Goal: Obtain resource: Download file/media

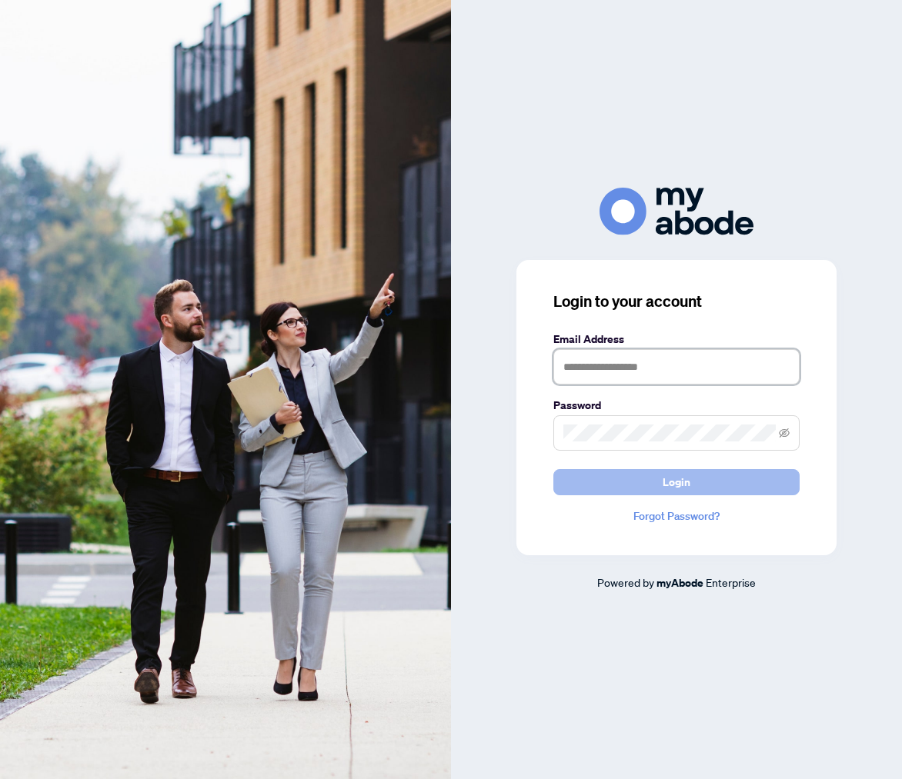
type input "**********"
click at [669, 481] on span "Login" at bounding box center [676, 482] width 28 height 25
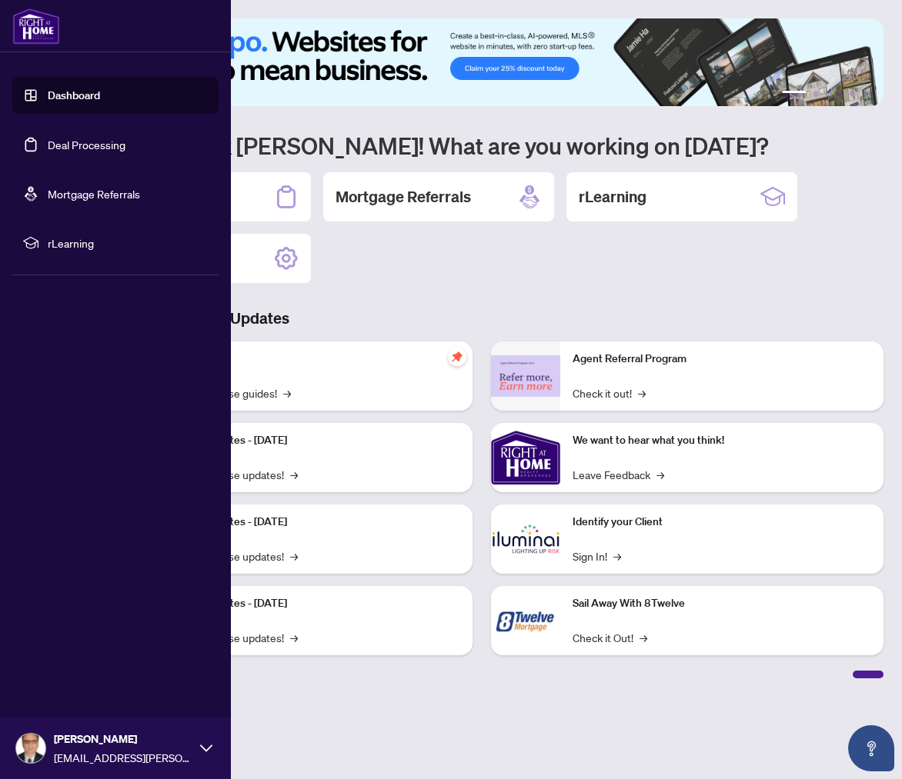
click at [53, 93] on link "Dashboard" at bounding box center [74, 95] width 52 height 14
click at [55, 148] on link "Deal Processing" at bounding box center [87, 145] width 78 height 14
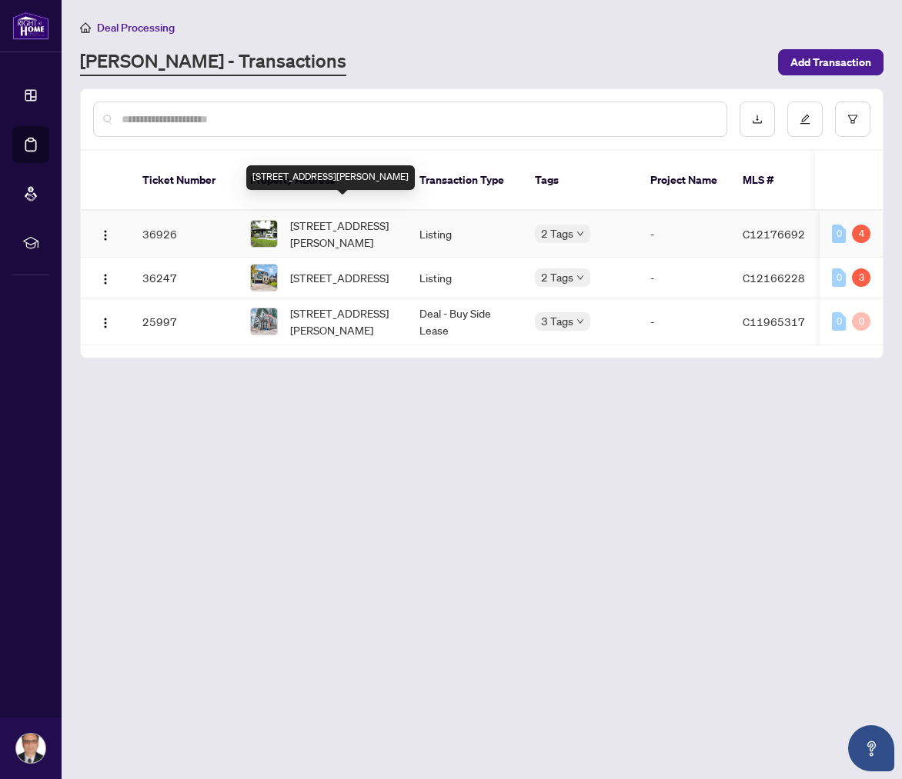
click at [337, 217] on span "[STREET_ADDRESS][PERSON_NAME]" at bounding box center [342, 234] width 105 height 34
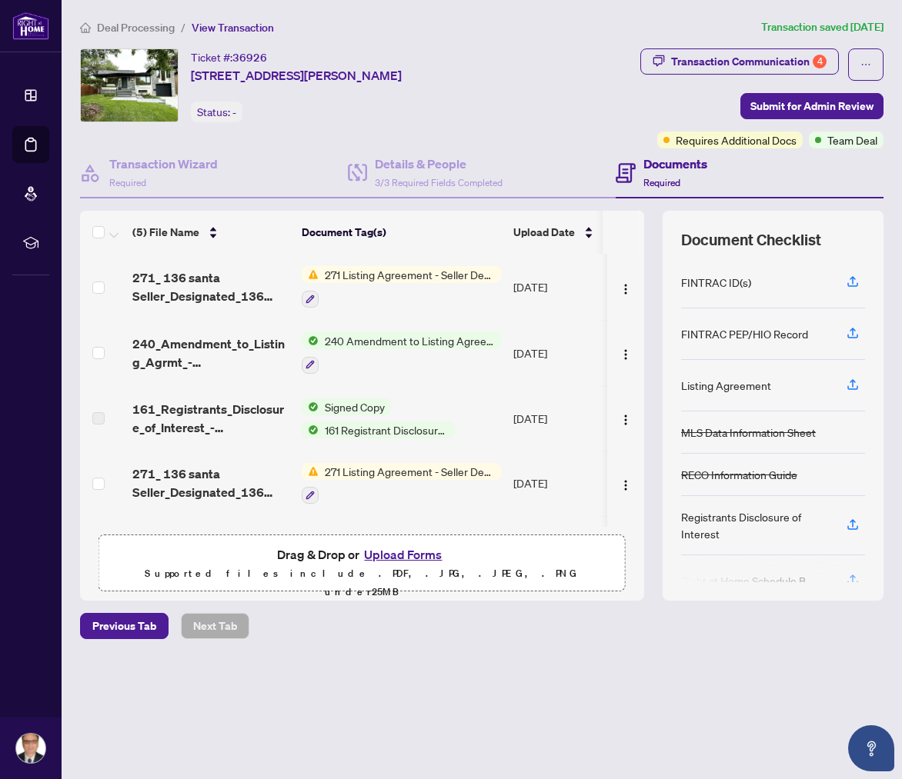
scroll to position [38, 0]
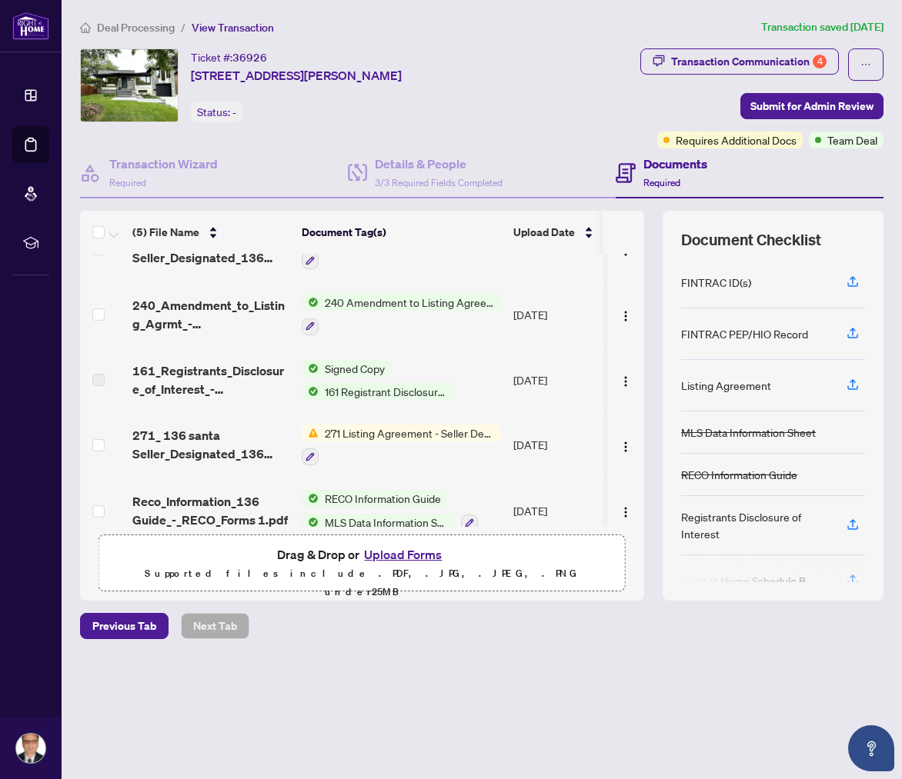
click at [362, 365] on span "Signed Copy" at bounding box center [355, 368] width 72 height 17
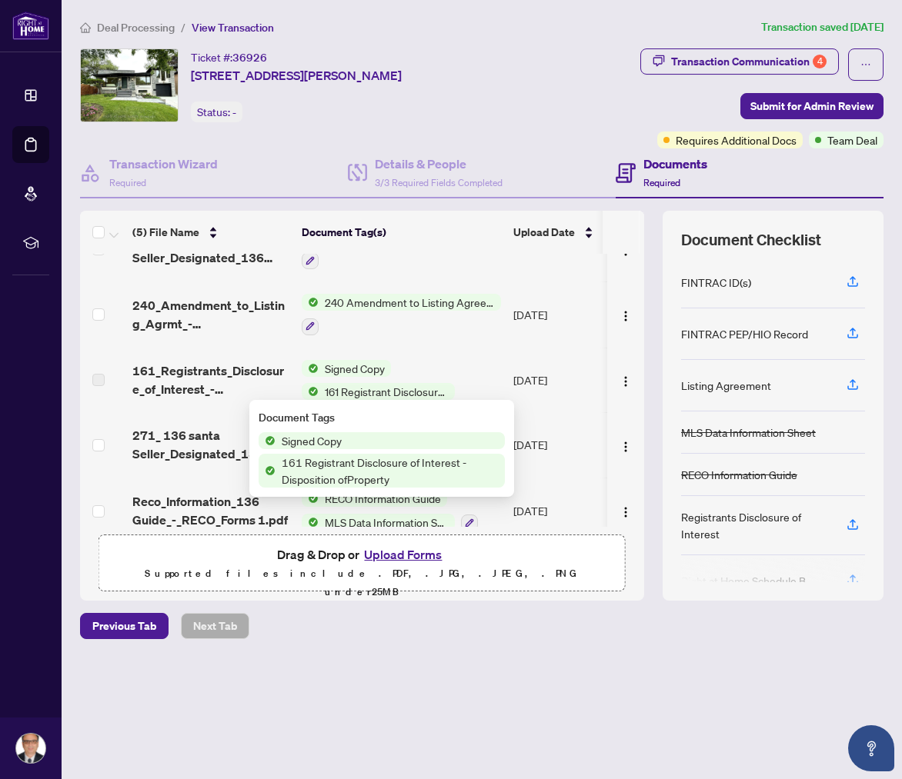
click at [335, 439] on span "Signed Copy" at bounding box center [311, 440] width 72 height 17
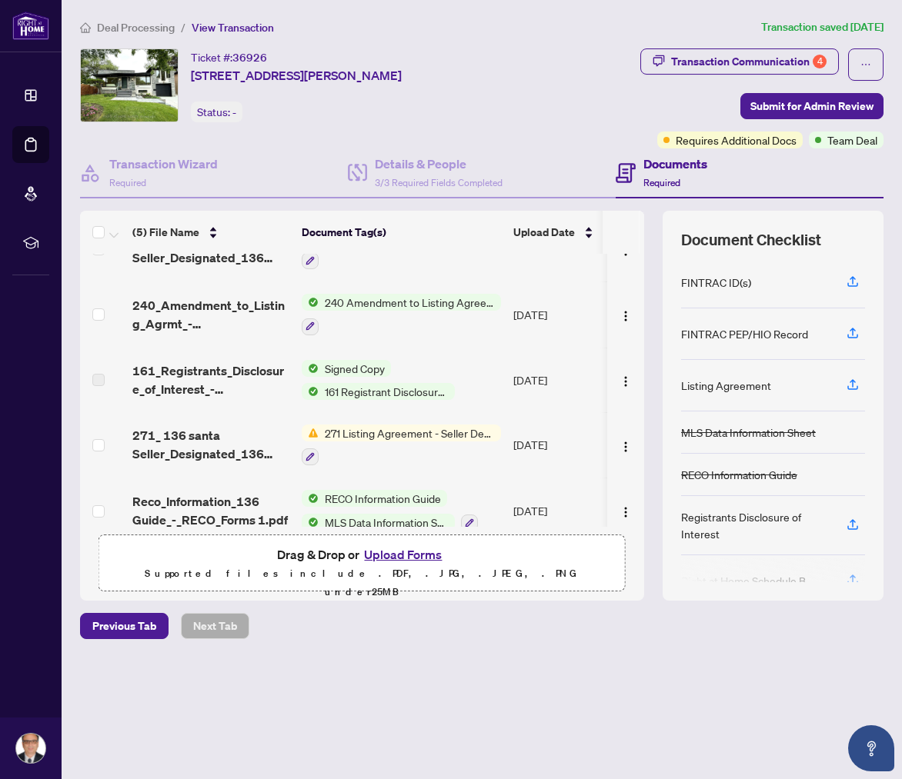
click at [101, 373] on label at bounding box center [98, 380] width 12 height 17
click at [98, 376] on label at bounding box center [98, 380] width 12 height 17
click at [624, 379] on img "button" at bounding box center [625, 381] width 12 height 12
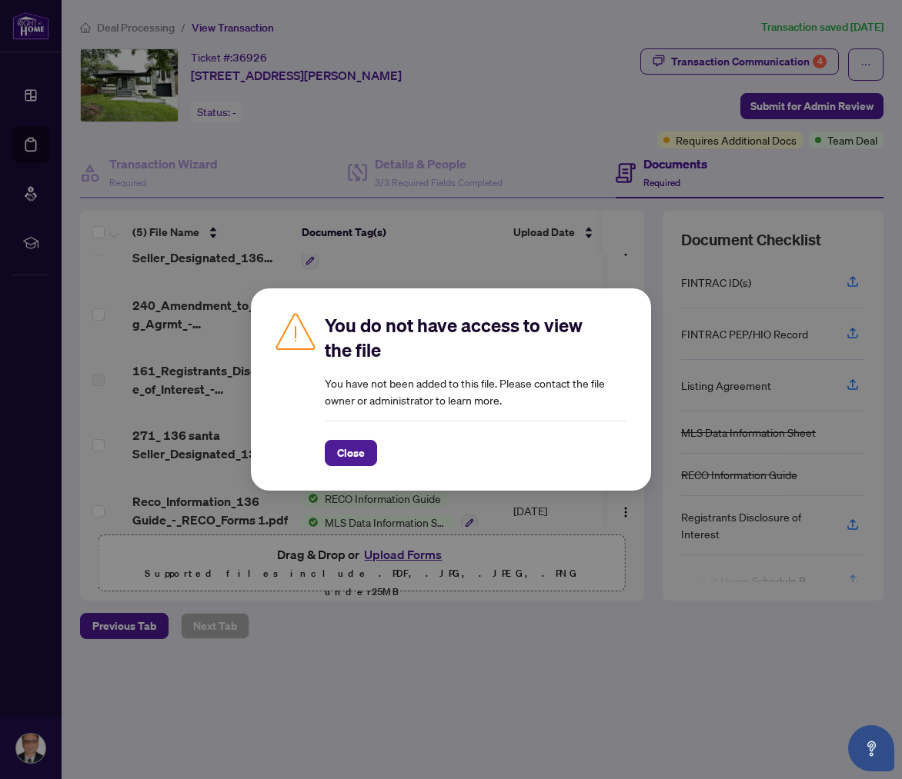
click at [235, 427] on div "You do not have access to view the file You have not been added to this file. P…" at bounding box center [451, 389] width 902 height 779
click at [354, 452] on span "Close" at bounding box center [351, 453] width 28 height 25
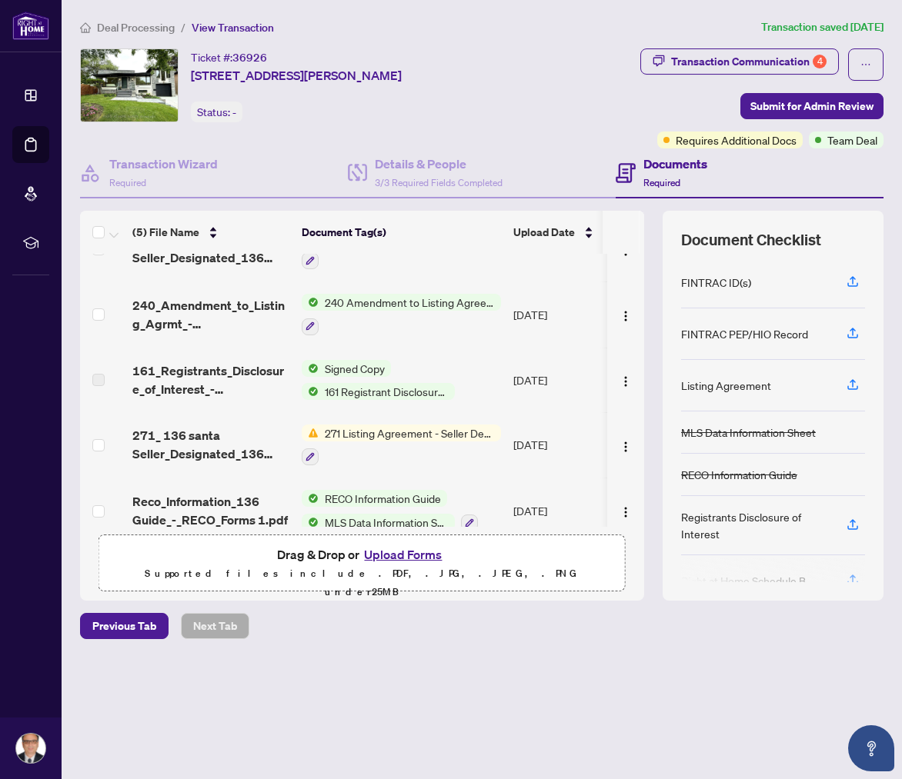
scroll to position [0, 3]
click at [625, 377] on img "button" at bounding box center [625, 381] width 12 height 12
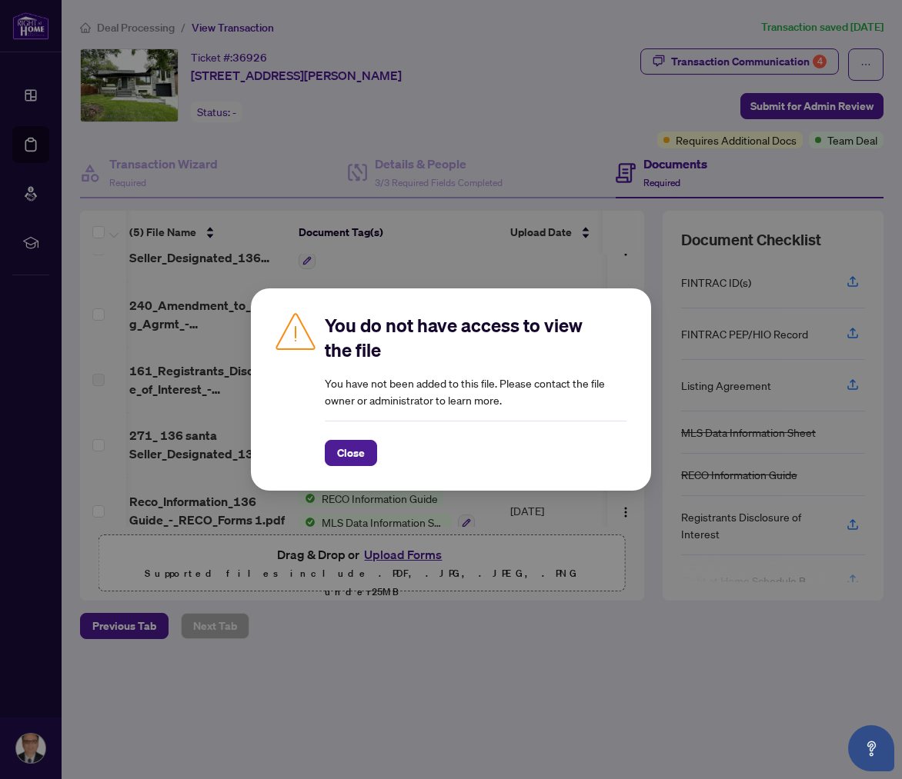
click at [477, 505] on div "You do not have access to view the file You have not been added to this file. P…" at bounding box center [451, 389] width 902 height 779
click at [355, 455] on span "Close" at bounding box center [351, 453] width 28 height 25
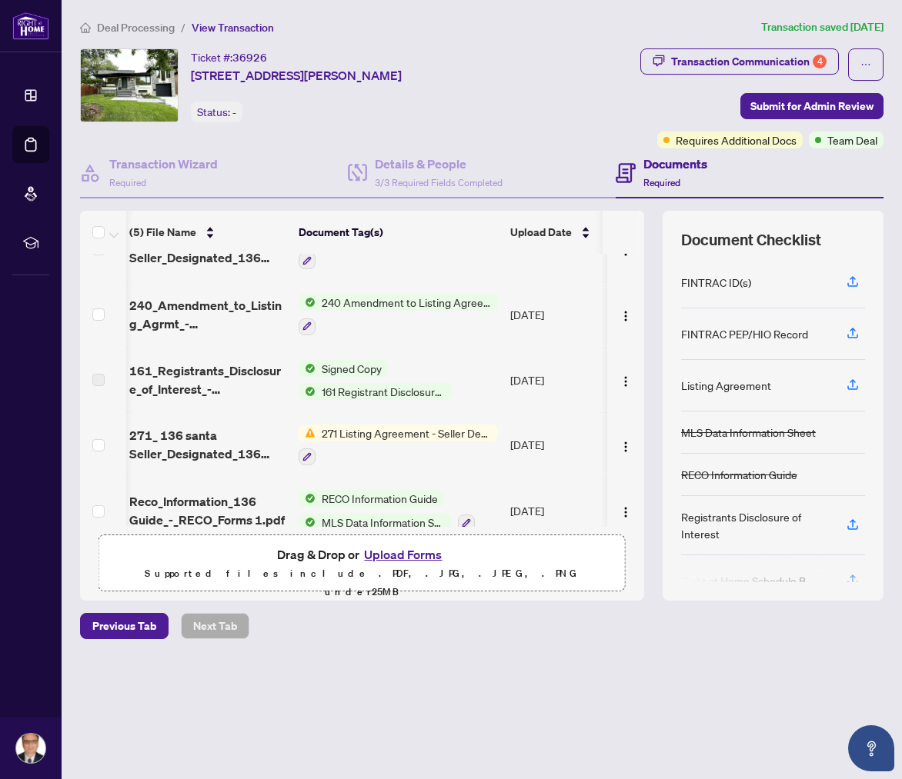
click at [352, 390] on span "161 Registrant Disclosure of Interest - Disposition ofProperty" at bounding box center [383, 391] width 136 height 17
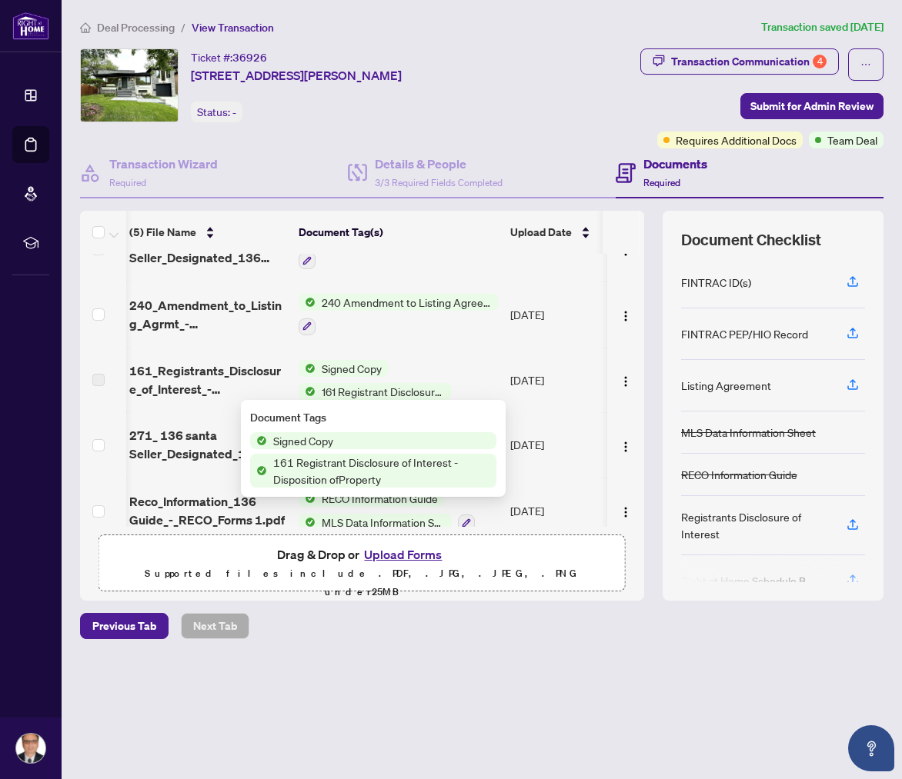
scroll to position [0, 8]
click at [666, 162] on h4 "Documents" at bounding box center [675, 164] width 64 height 18
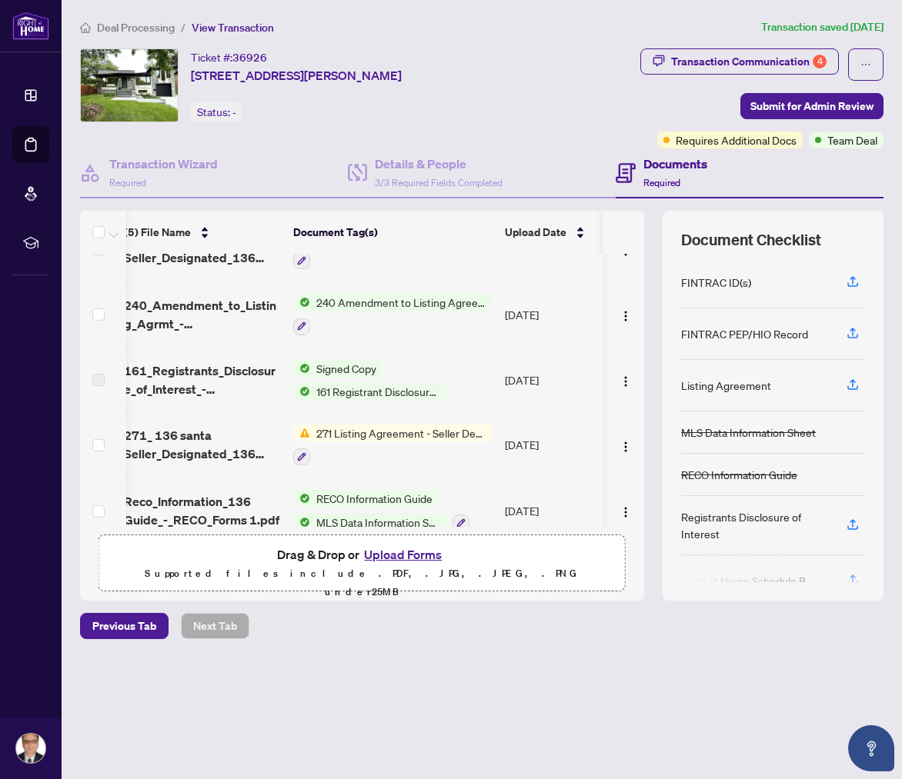
click at [666, 162] on h4 "Documents" at bounding box center [675, 164] width 64 height 18
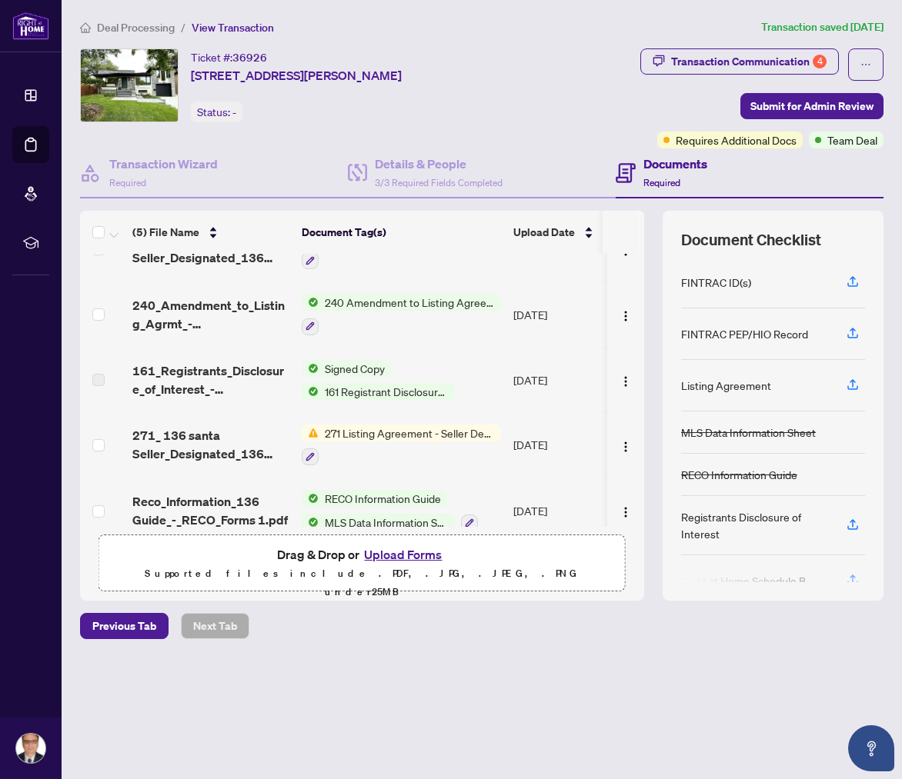
click at [359, 369] on span "Signed Copy" at bounding box center [355, 368] width 72 height 17
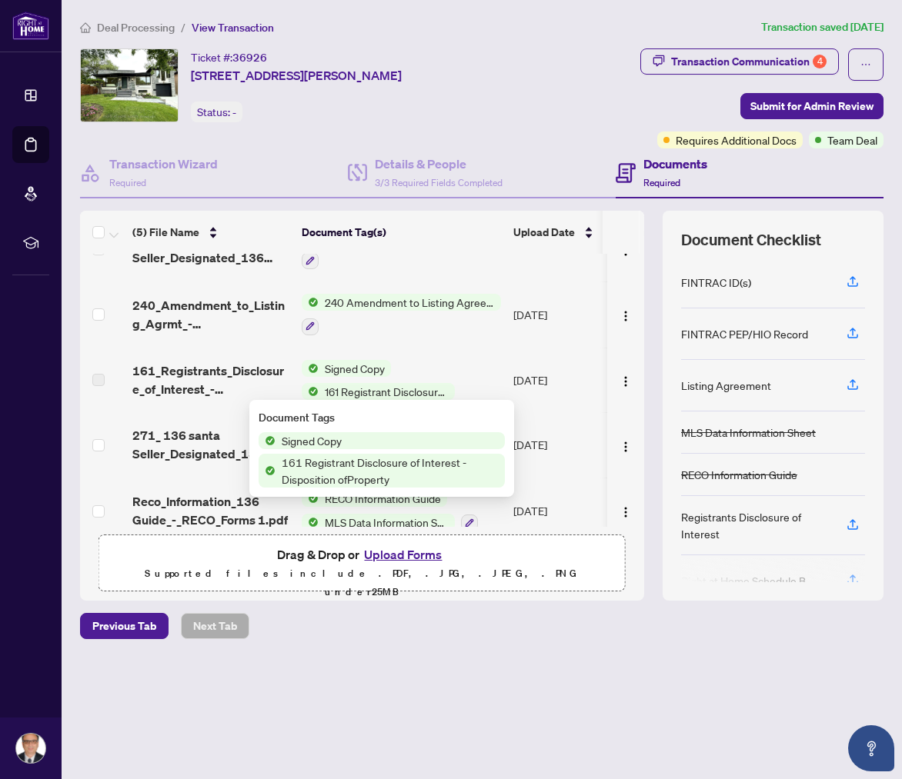
click at [392, 387] on span "161 Registrant Disclosure of Interest - Disposition ofProperty" at bounding box center [387, 391] width 136 height 17
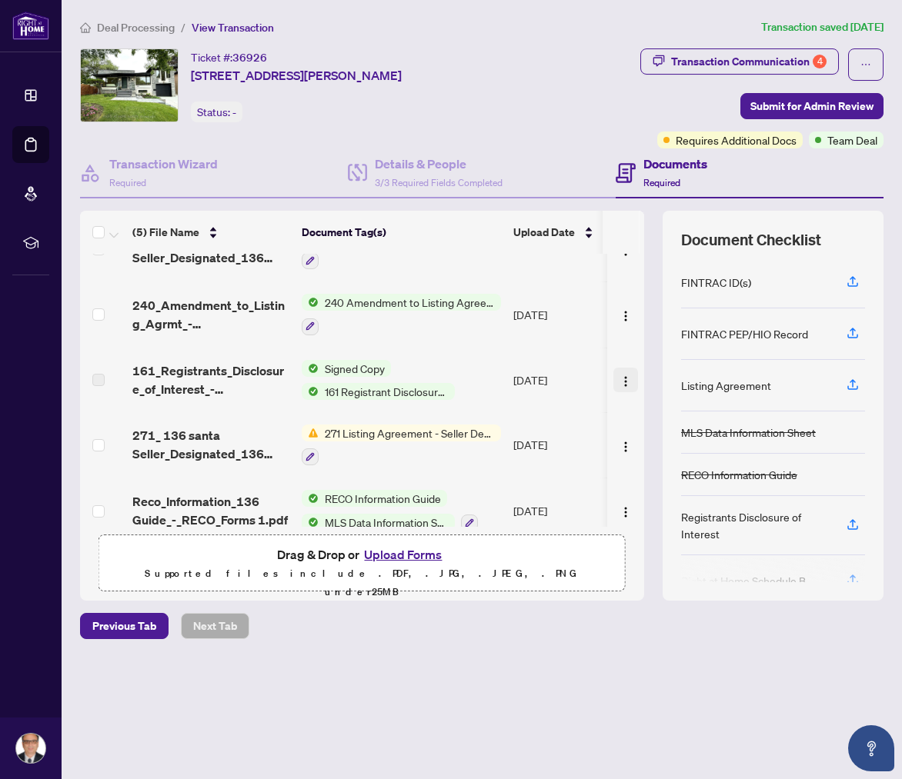
click at [619, 375] on img "button" at bounding box center [625, 381] width 12 height 12
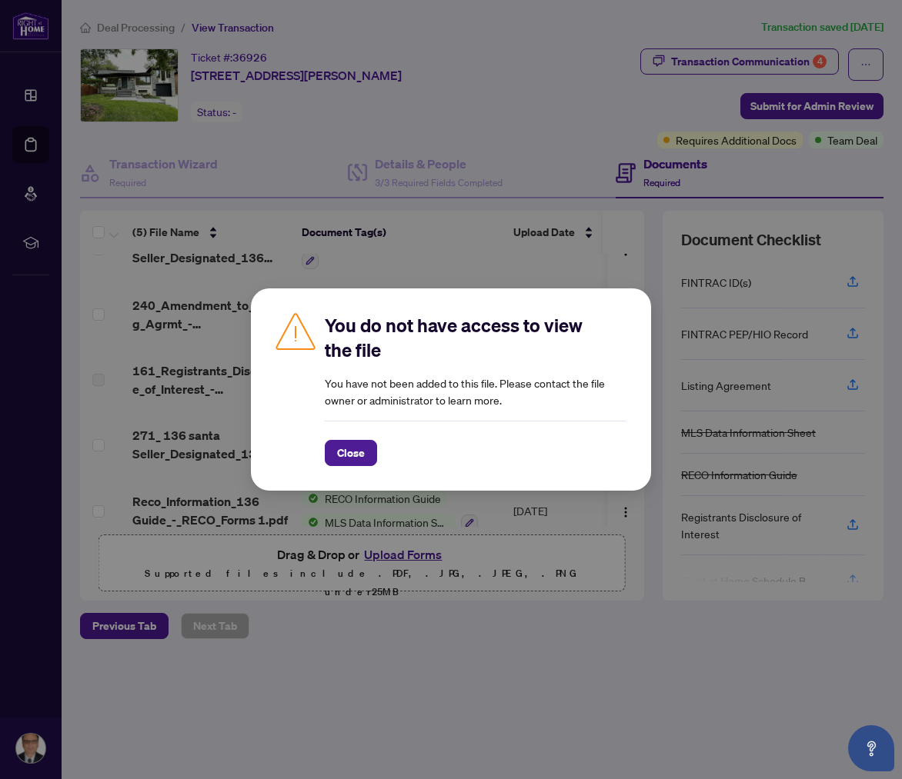
click at [816, 60] on div "You do not have access to view the file You have not been added to this file. P…" at bounding box center [451, 389] width 902 height 779
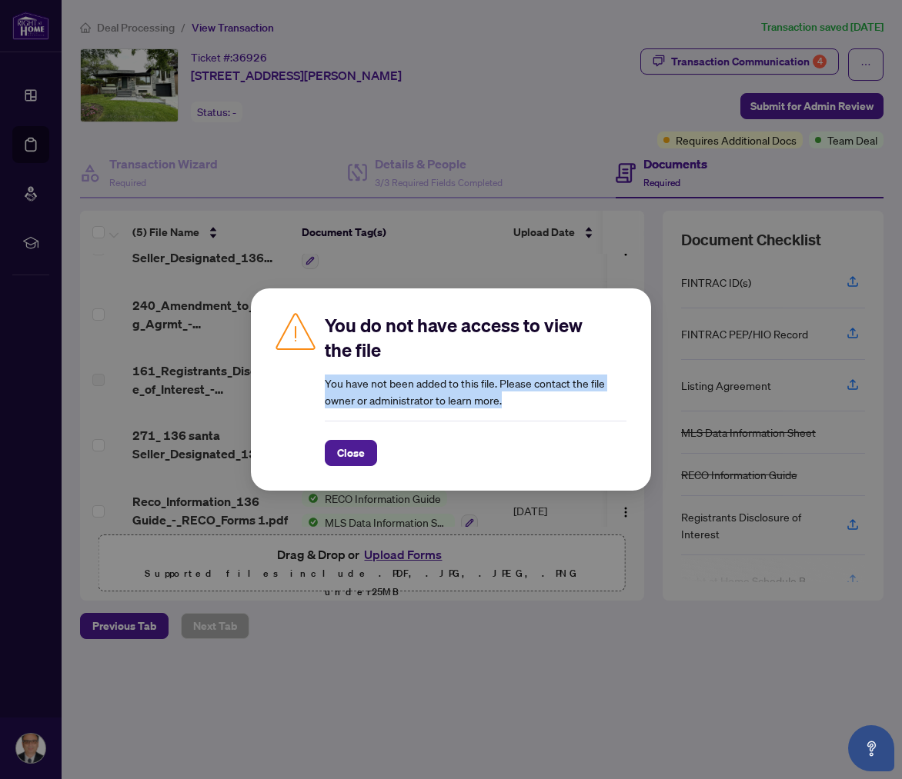
click at [816, 60] on div "You do not have access to view the file You have not been added to this file. P…" at bounding box center [451, 389] width 902 height 779
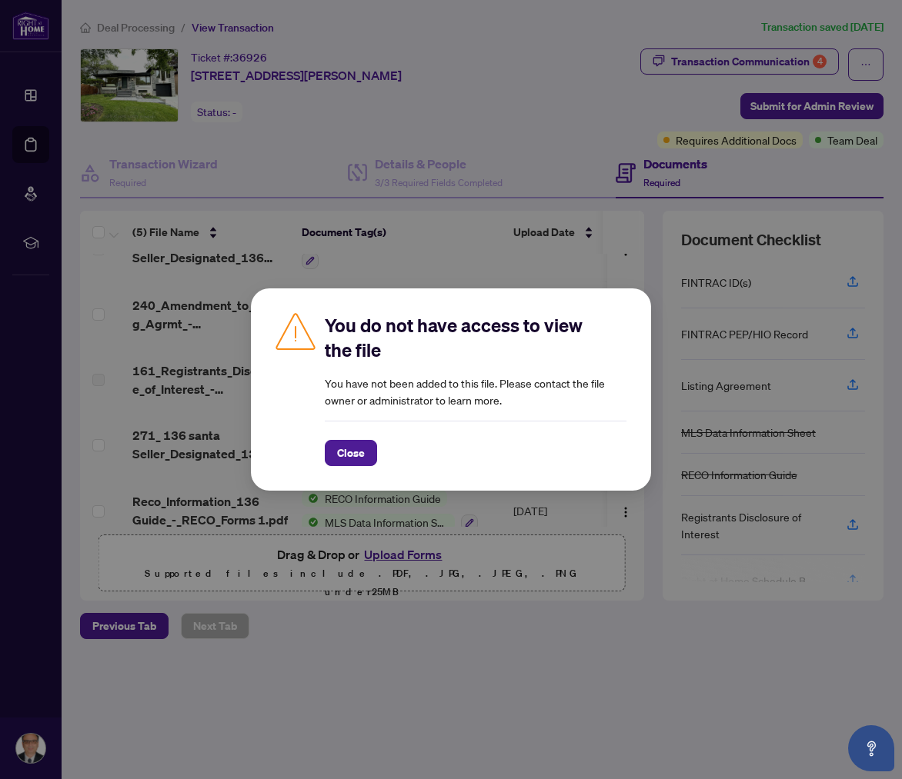
click at [517, 265] on div "You do not have access to view the file You have not been added to this file. P…" at bounding box center [451, 389] width 902 height 779
click at [356, 459] on span "Close" at bounding box center [351, 453] width 28 height 25
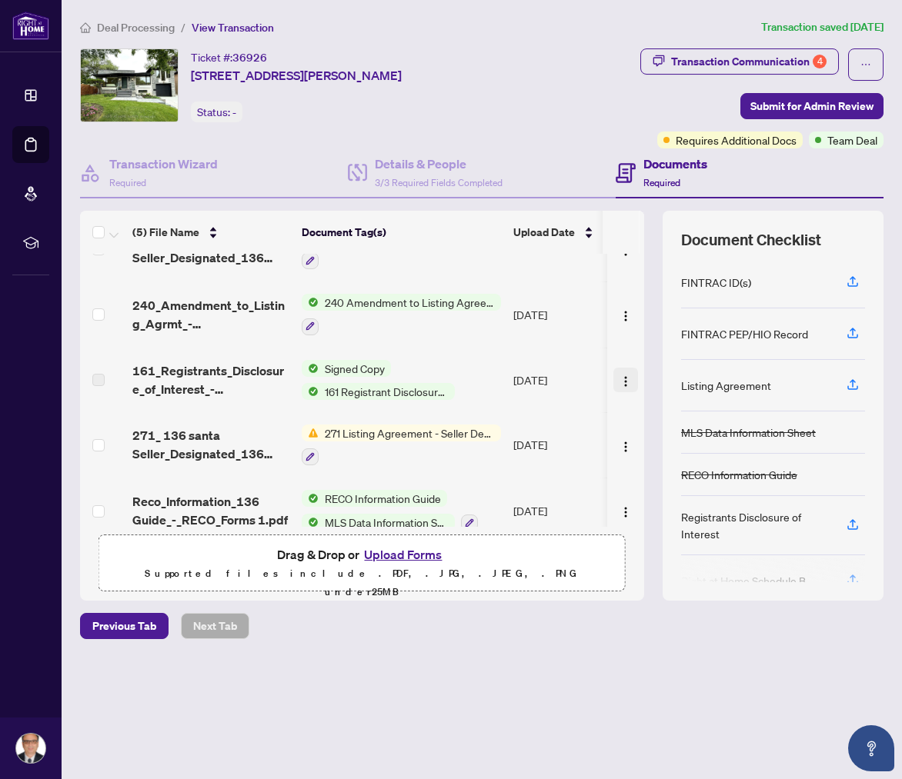
click at [619, 375] on img "button" at bounding box center [625, 381] width 12 height 12
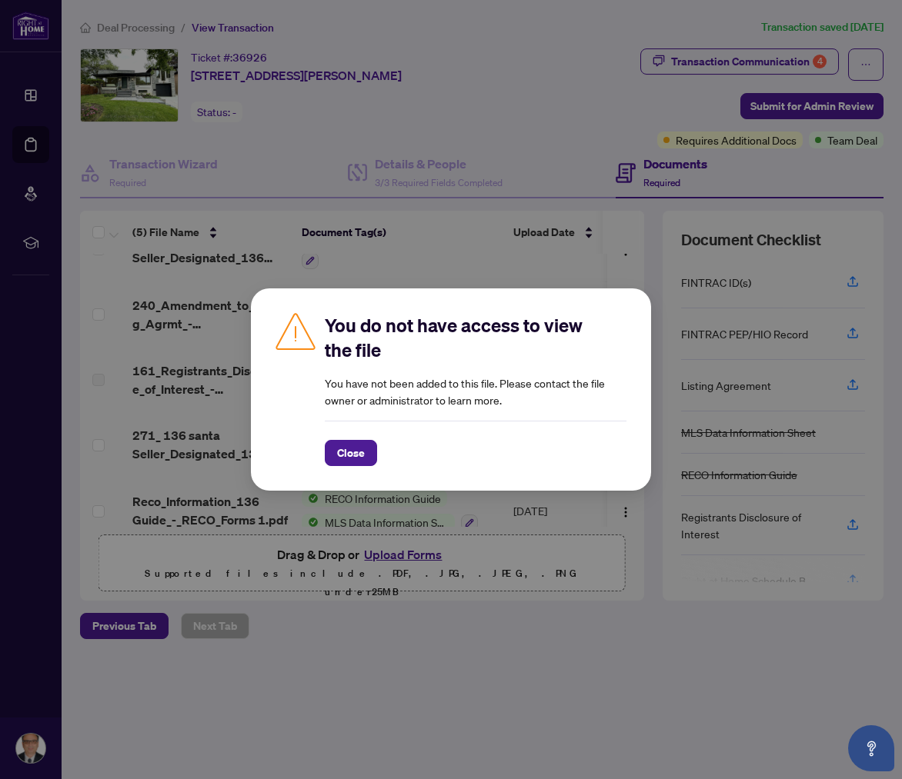
click at [347, 498] on div "You do not have access to view the file You have not been added to this file. P…" at bounding box center [451, 389] width 902 height 779
click at [356, 453] on span "Close" at bounding box center [351, 453] width 28 height 25
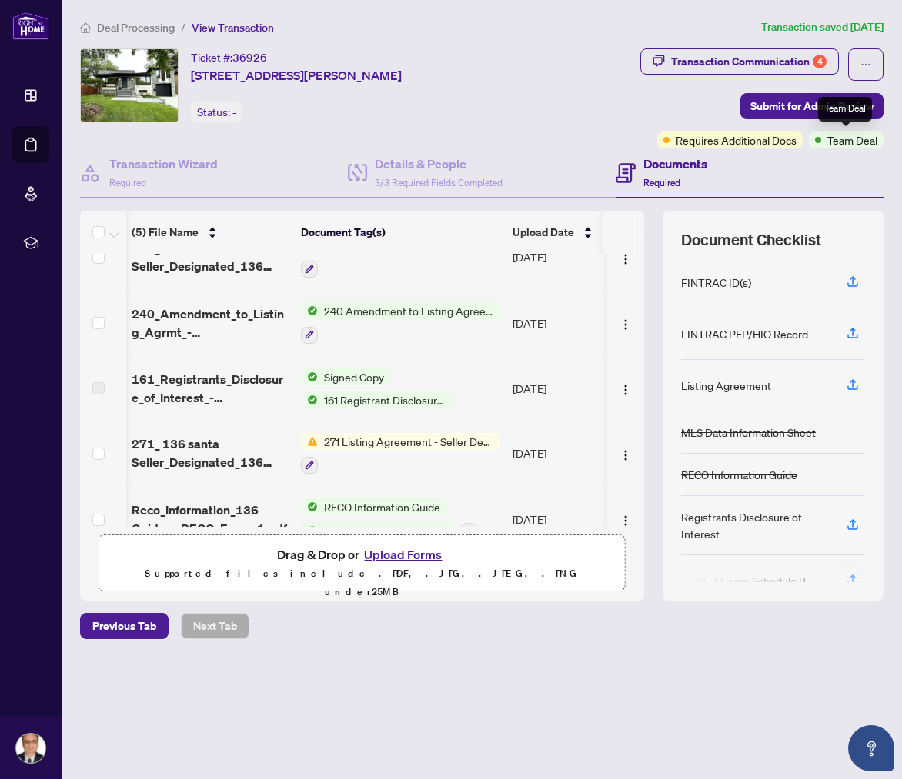
click at [863, 143] on span "Team Deal" at bounding box center [852, 140] width 50 height 17
click at [312, 436] on img at bounding box center [309, 441] width 17 height 17
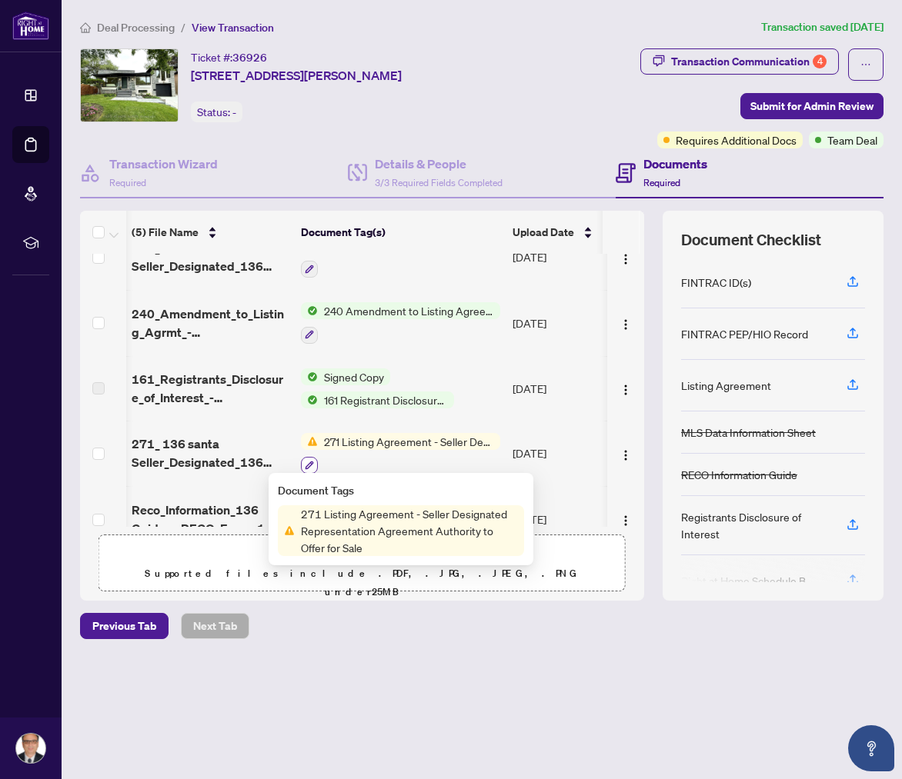
click at [309, 461] on icon "button" at bounding box center [309, 465] width 9 height 9
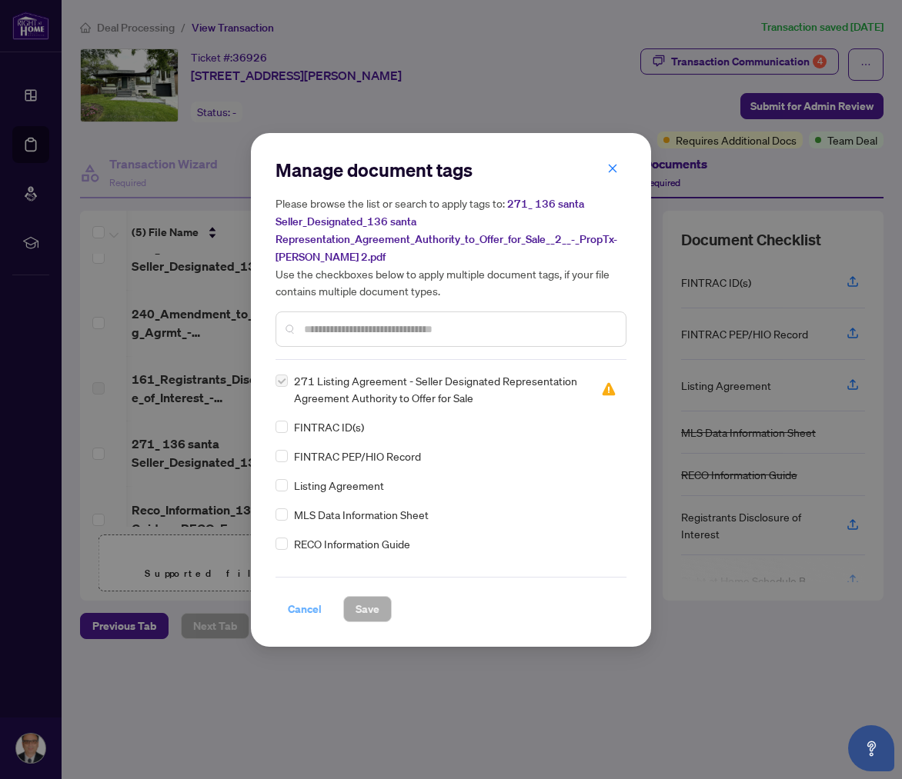
click at [301, 608] on span "Cancel" at bounding box center [305, 609] width 34 height 25
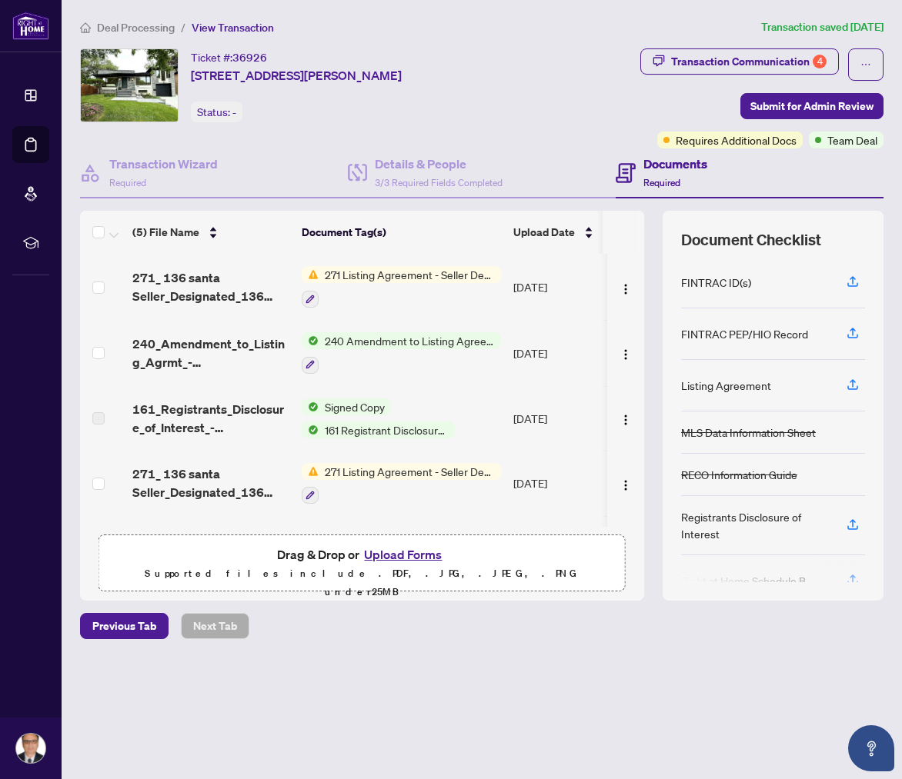
scroll to position [0, 1]
click at [351, 424] on span "161 Registrant Disclosure of Interest - Disposition ofProperty" at bounding box center [386, 430] width 136 height 17
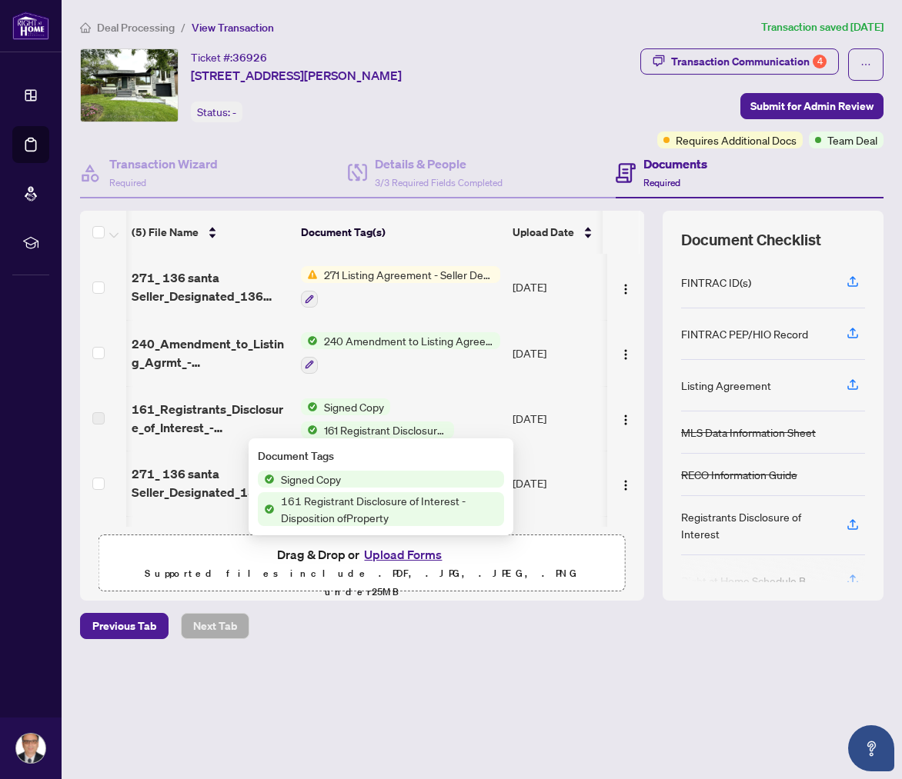
click at [304, 479] on span "Signed Copy" at bounding box center [311, 479] width 72 height 17
click at [331, 504] on span "161 Registrant Disclosure of Interest - Disposition ofProperty" at bounding box center [389, 509] width 229 height 34
click at [332, 504] on span "161 Registrant Disclosure of Interest - Disposition ofProperty" at bounding box center [389, 509] width 229 height 34
click at [337, 500] on span "161 Registrant Disclosure of Interest - Disposition ofProperty" at bounding box center [389, 509] width 229 height 34
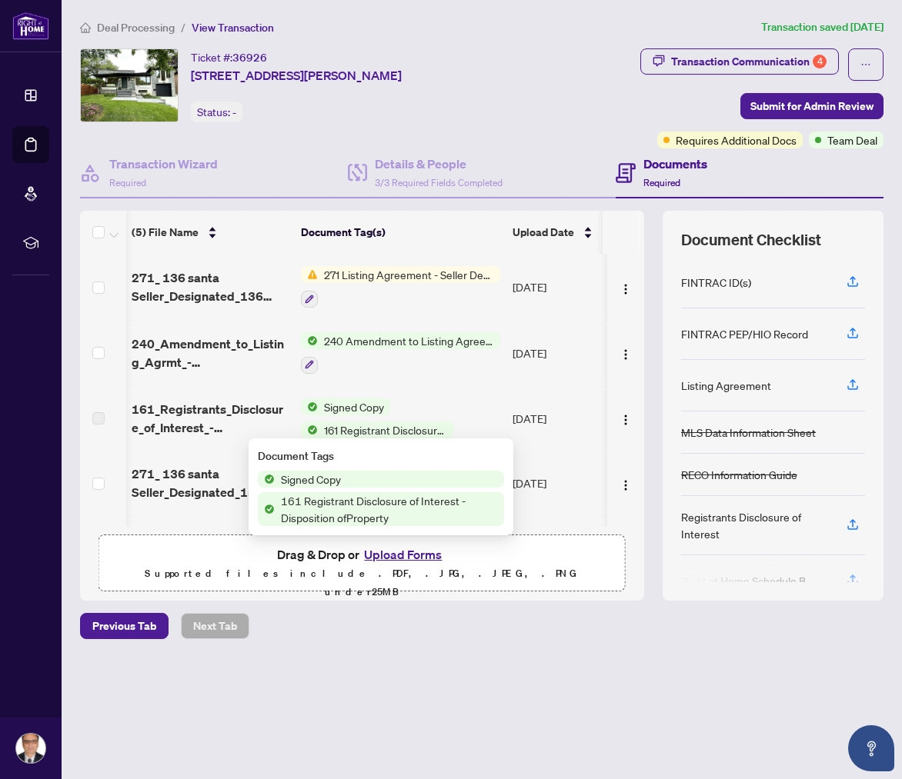
click at [325, 475] on span "Signed Copy" at bounding box center [311, 479] width 72 height 17
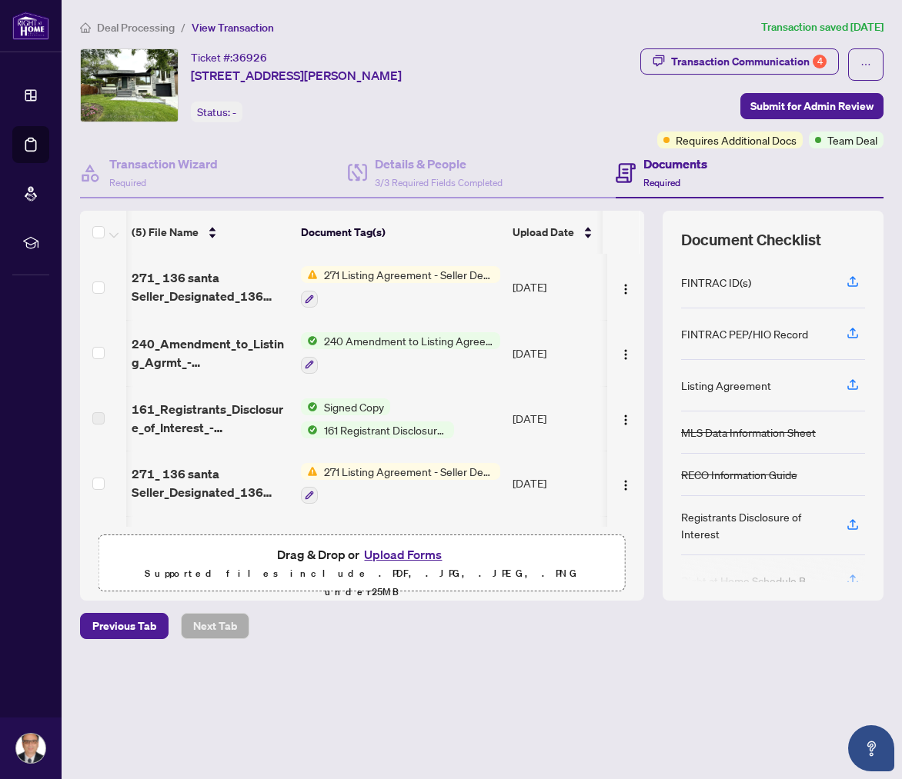
click at [367, 388] on td "Signed Copy 161 Registrant Disclosure of Interest - Disposition ofProperty" at bounding box center [401, 418] width 212 height 65
click at [352, 405] on span "Signed Copy" at bounding box center [355, 407] width 72 height 17
click at [364, 429] on span "161 Registrant Disclosure of Interest - Disposition ofProperty" at bounding box center [387, 430] width 136 height 17
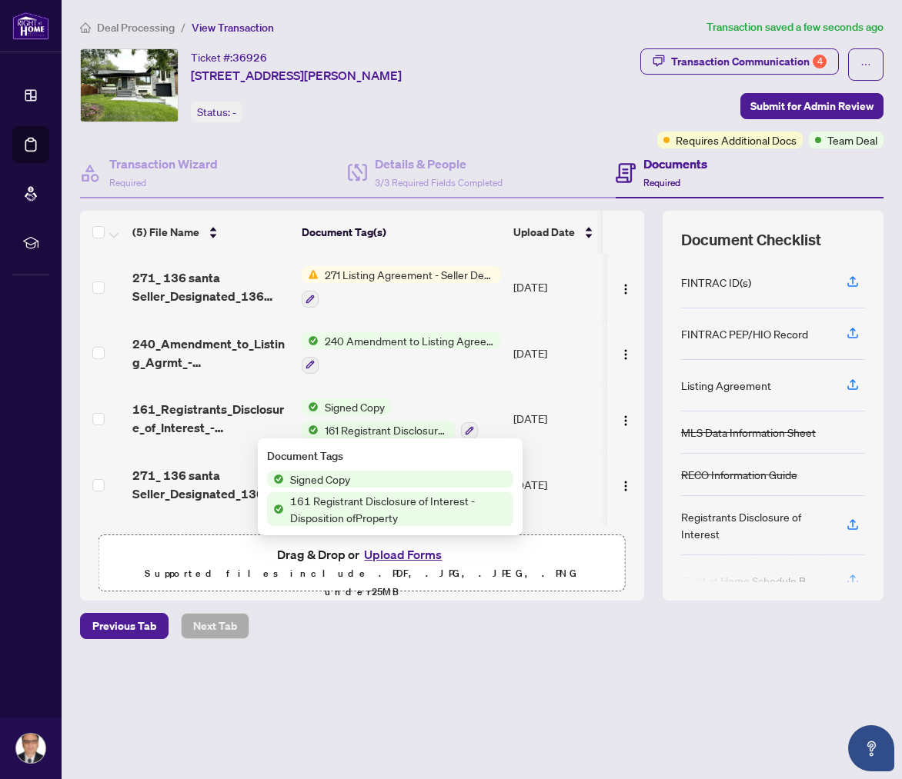
click at [353, 507] on span "161 Registrant Disclosure of Interest - Disposition ofProperty" at bounding box center [398, 509] width 229 height 34
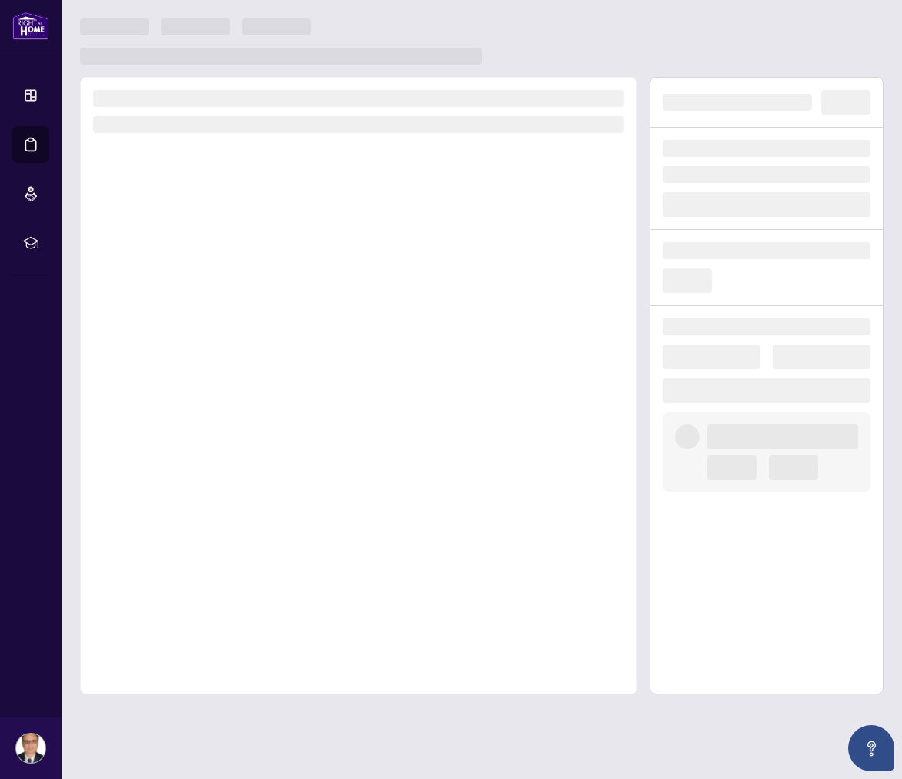
click at [353, 507] on div at bounding box center [358, 386] width 557 height 618
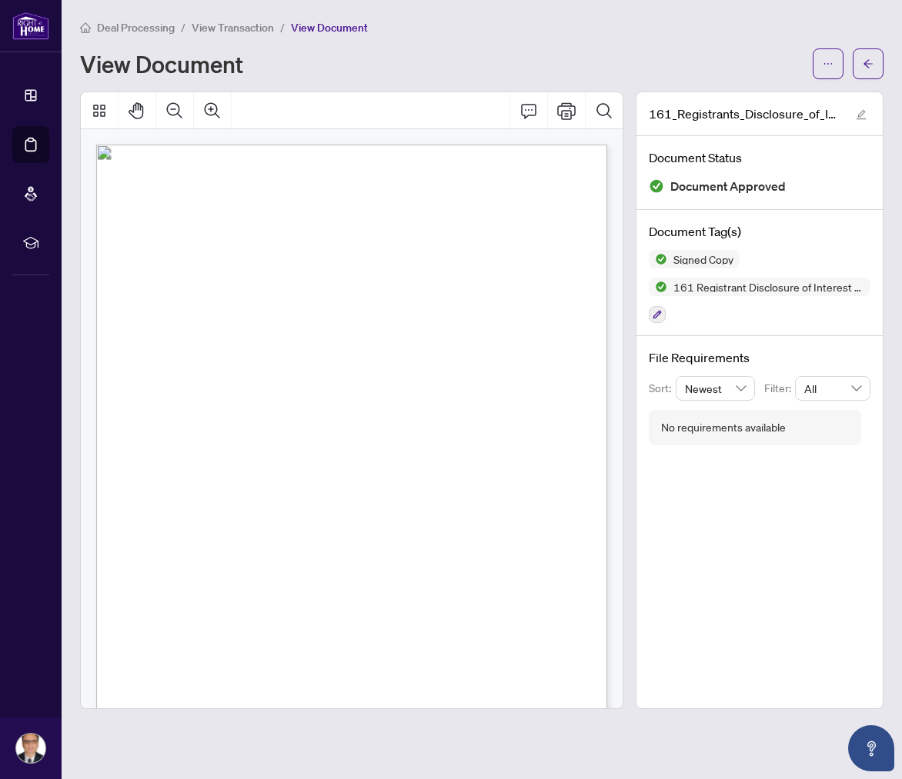
click at [306, 415] on div "Form 161 Revised 2024 Page 1 of 1 The trademarks REALTOR®, REALTORS®, MLS®, Mul…" at bounding box center [373, 503] width 554 height 717
click at [762, 635] on div "161_Registrants_Disclosure_of_Interest_-_Disposition_of_Property_-_PropTx-OREA …" at bounding box center [760, 401] width 248 height 618
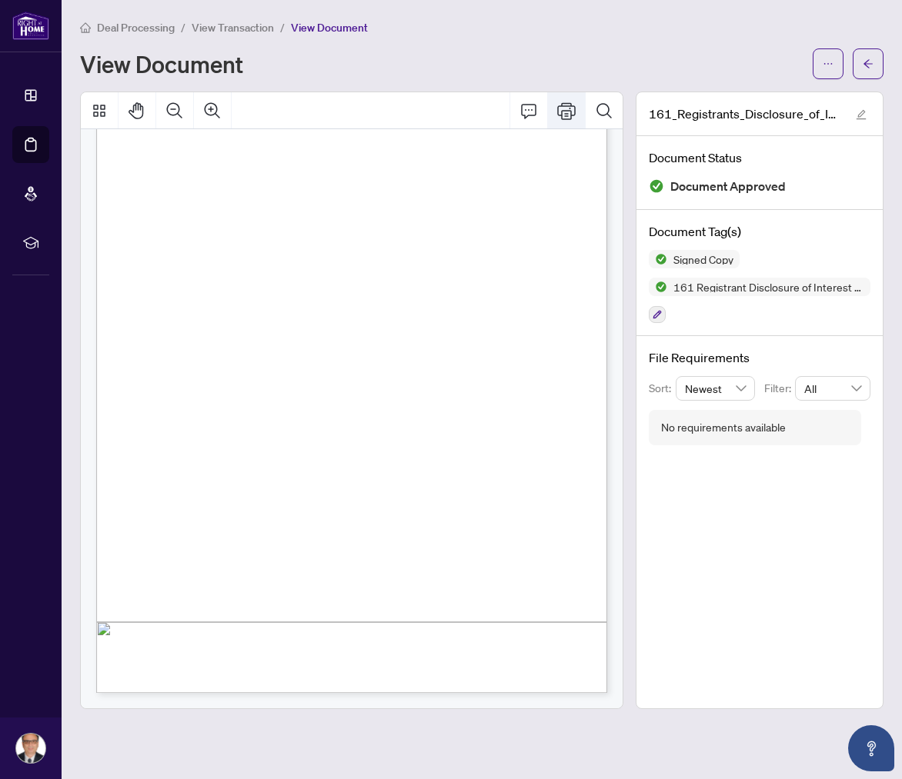
click at [567, 112] on icon "Print" at bounding box center [566, 111] width 18 height 18
click at [787, 607] on div "161_Registrants_Disclosure_of_Interest_-_Disposition_of_Property_-_PropTx-OREA …" at bounding box center [760, 401] width 248 height 618
click at [329, 567] on span "(Buyer)" at bounding box center [320, 571] width 16 height 8
click at [575, 114] on button "Print" at bounding box center [566, 110] width 37 height 37
